Goal: Ask a question: Seek information or help from site administrators or community

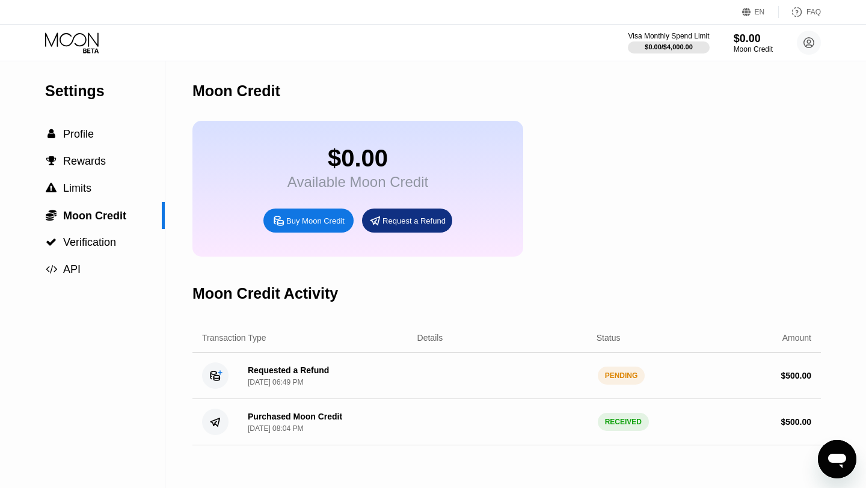
click at [823, 453] on div "Open messaging window" at bounding box center [837, 459] width 36 height 36
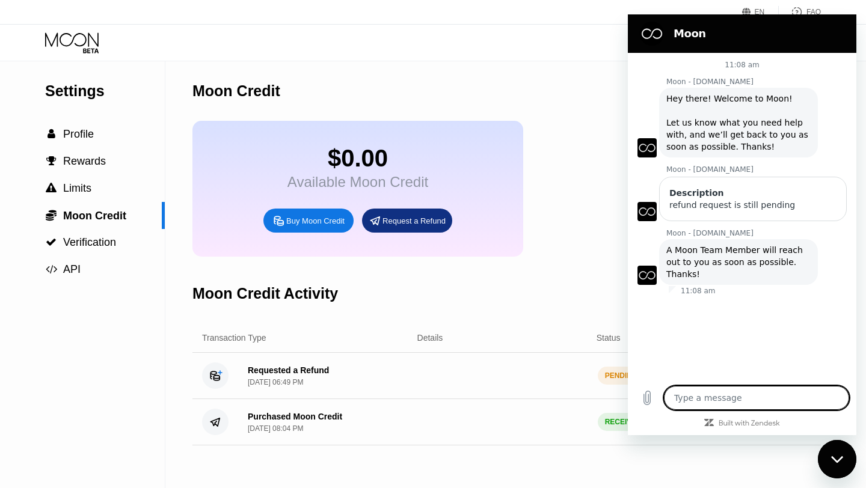
type textarea "r"
type textarea "x"
type textarea "re"
type textarea "x"
type textarea "ref"
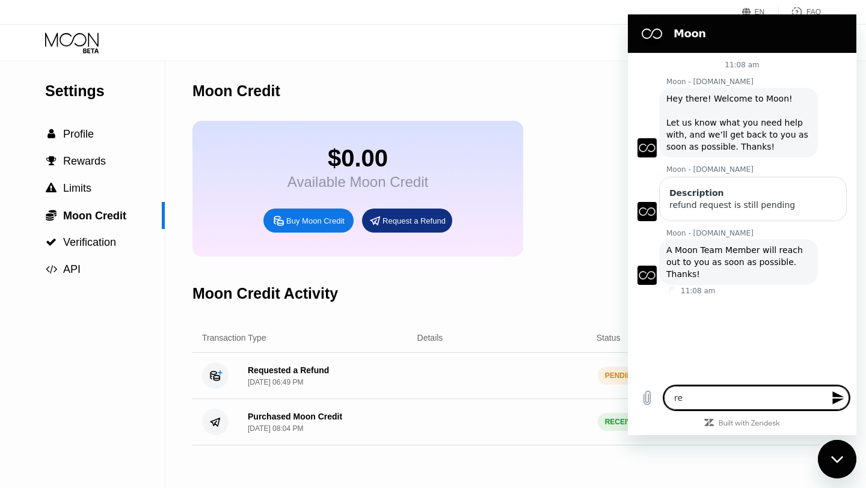
type textarea "x"
type textarea "refu"
type textarea "x"
type textarea "refun"
type textarea "x"
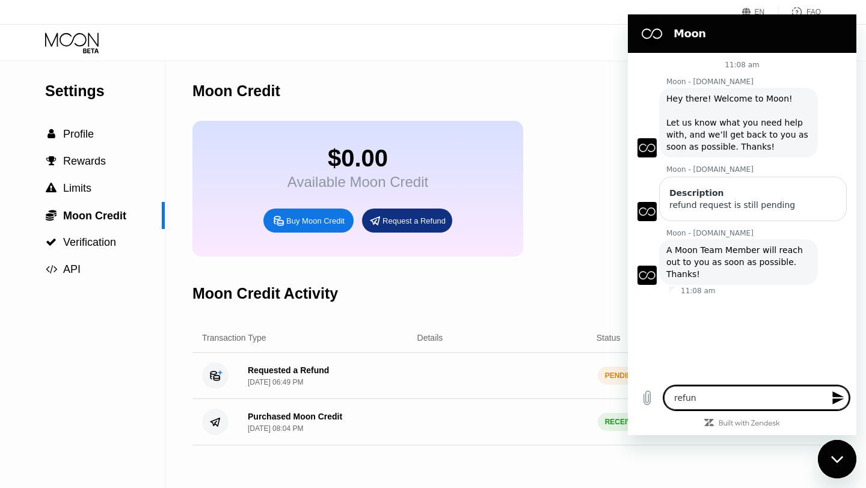
type textarea "refund"
type textarea "x"
type textarea "refund"
type textarea "x"
type textarea "refund s"
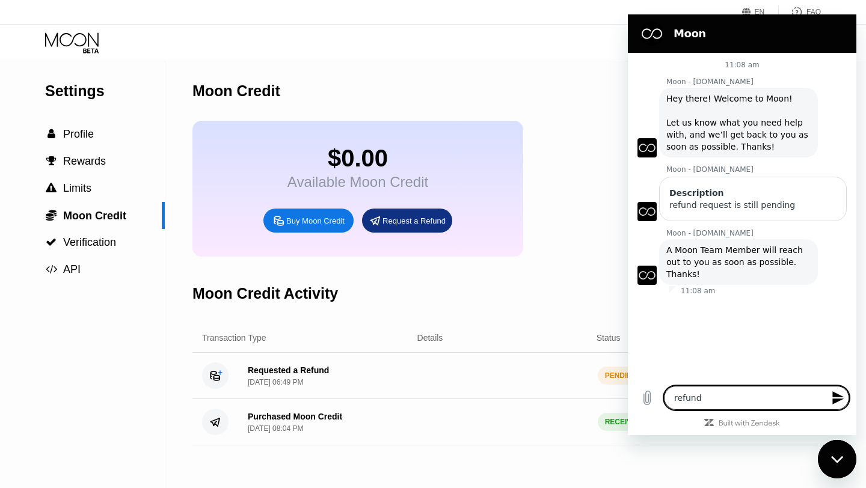
type textarea "x"
type textarea "refund st"
type textarea "x"
type textarea "refund sti"
type textarea "x"
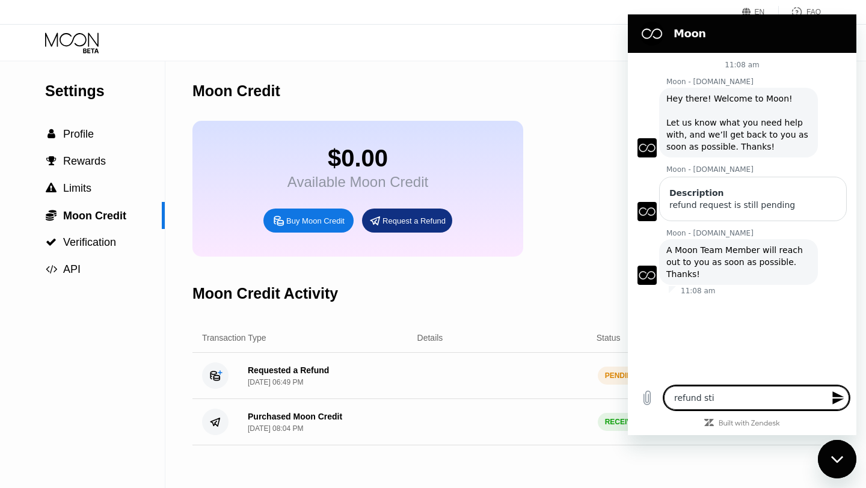
type textarea "refund stil"
type textarea "x"
type textarea "refund still"
type textarea "x"
type textarea "refund still"
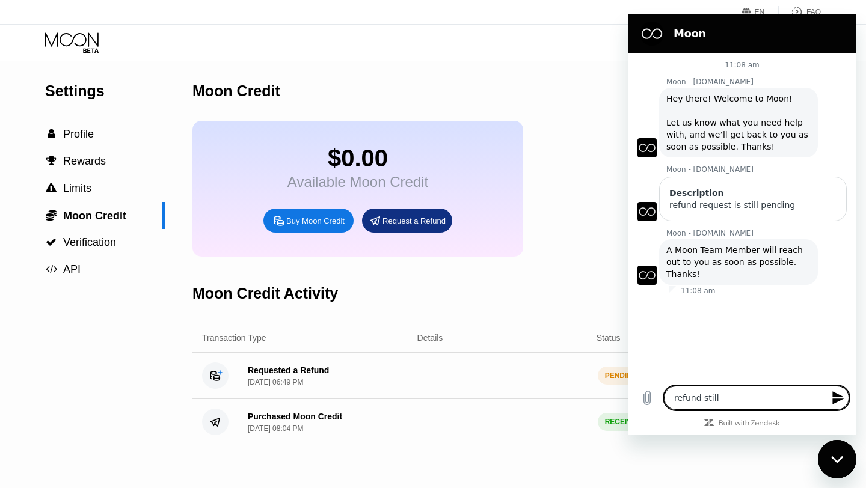
type textarea "x"
type textarea "refund still e"
type textarea "x"
type textarea "refund still ep"
type textarea "x"
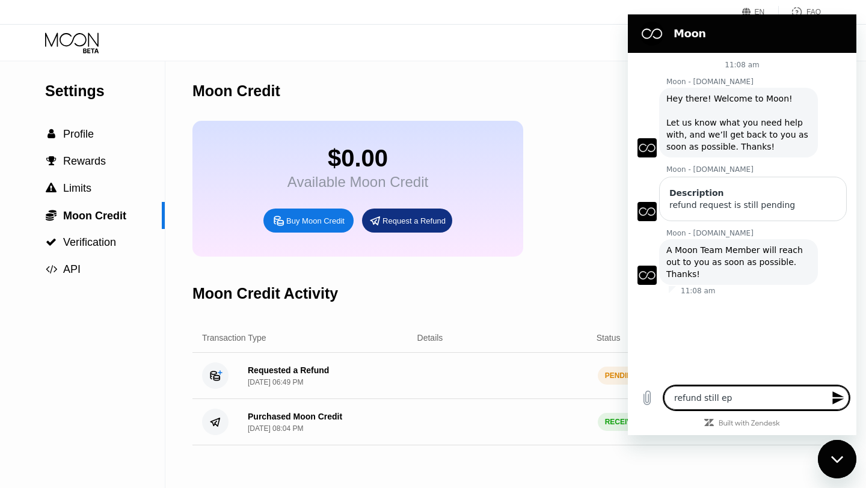
type textarea "refund still e"
type textarea "x"
type textarea "refund still"
type textarea "x"
type textarea "refund still"
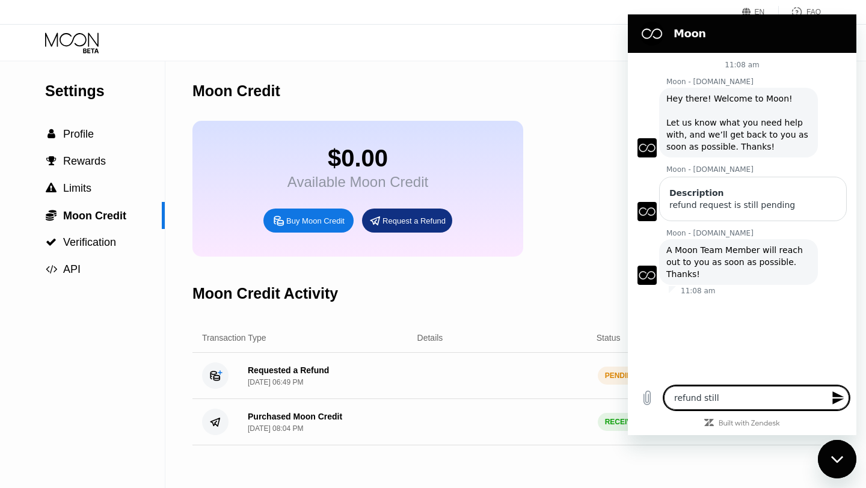
type textarea "x"
type textarea "refund stillpe"
type textarea "x"
type textarea "refund stillpen"
type textarea "x"
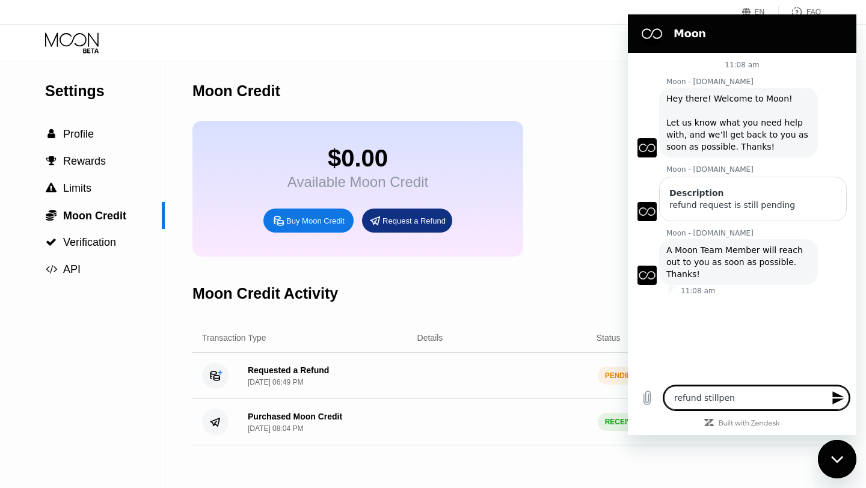
type textarea "refund stillpe"
type textarea "x"
type textarea "refund stillp"
type textarea "x"
type textarea "refund still"
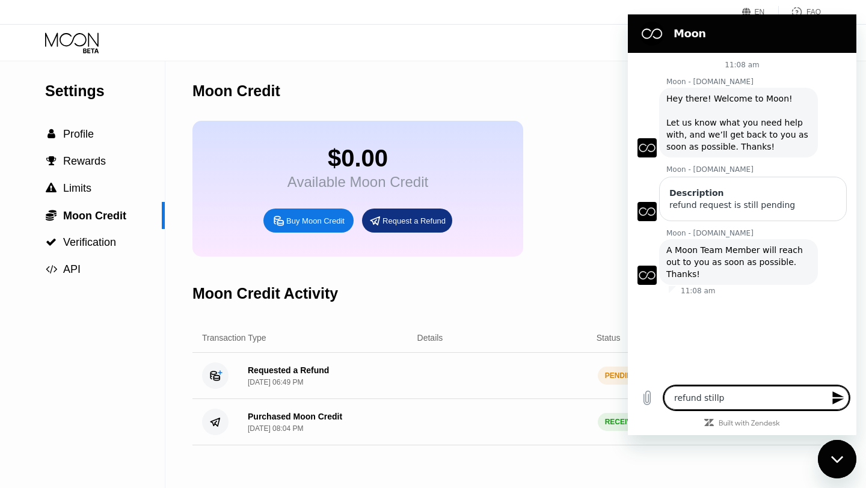
type textarea "x"
type textarea "refund still"
type textarea "x"
type textarea "refund still p"
type textarea "x"
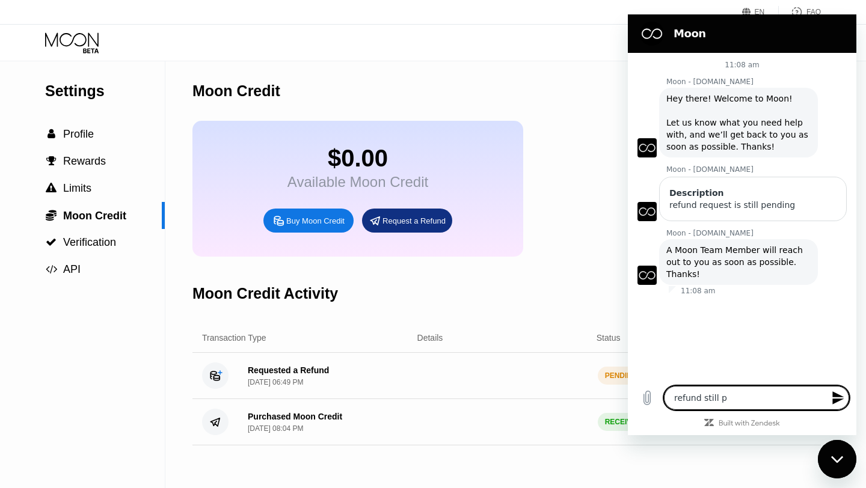
type textarea "refund still pe"
type textarea "x"
type textarea "refund still pen"
type textarea "x"
type textarea "refund still pend"
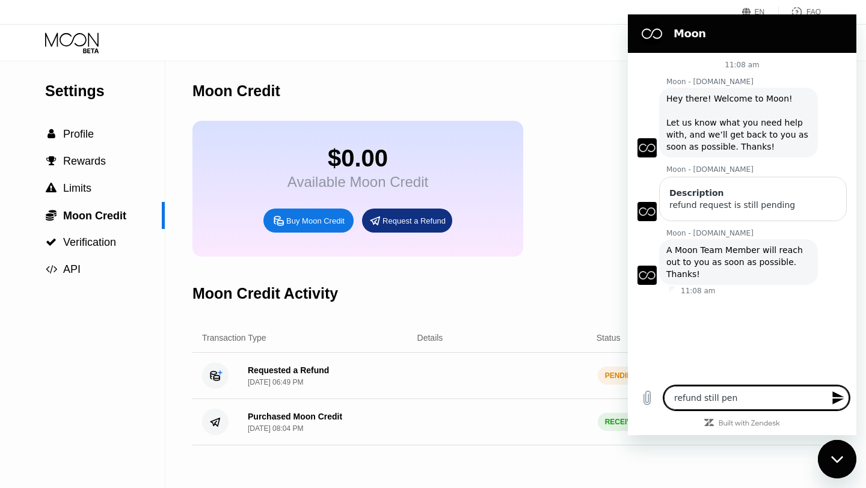
type textarea "x"
type textarea "refund still pendi"
type textarea "x"
type textarea "refund still pendin"
type textarea "x"
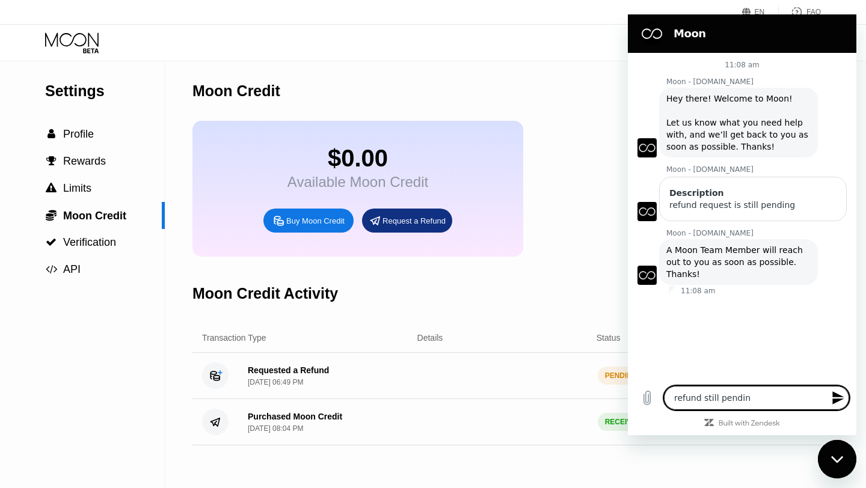
type textarea "refund still pending"
type textarea "x"
